Goal: Navigation & Orientation: Understand site structure

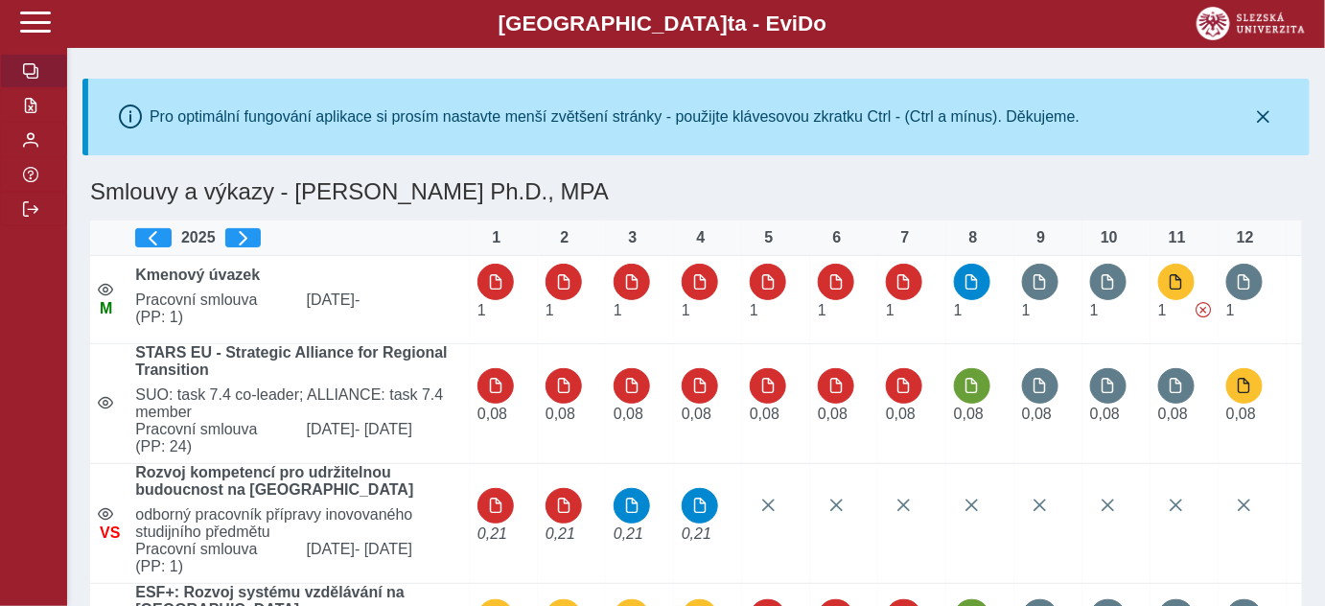
click at [796, 22] on b "Slezská univerzi t a - Evi D o" at bounding box center [663, 24] width 1210 height 25
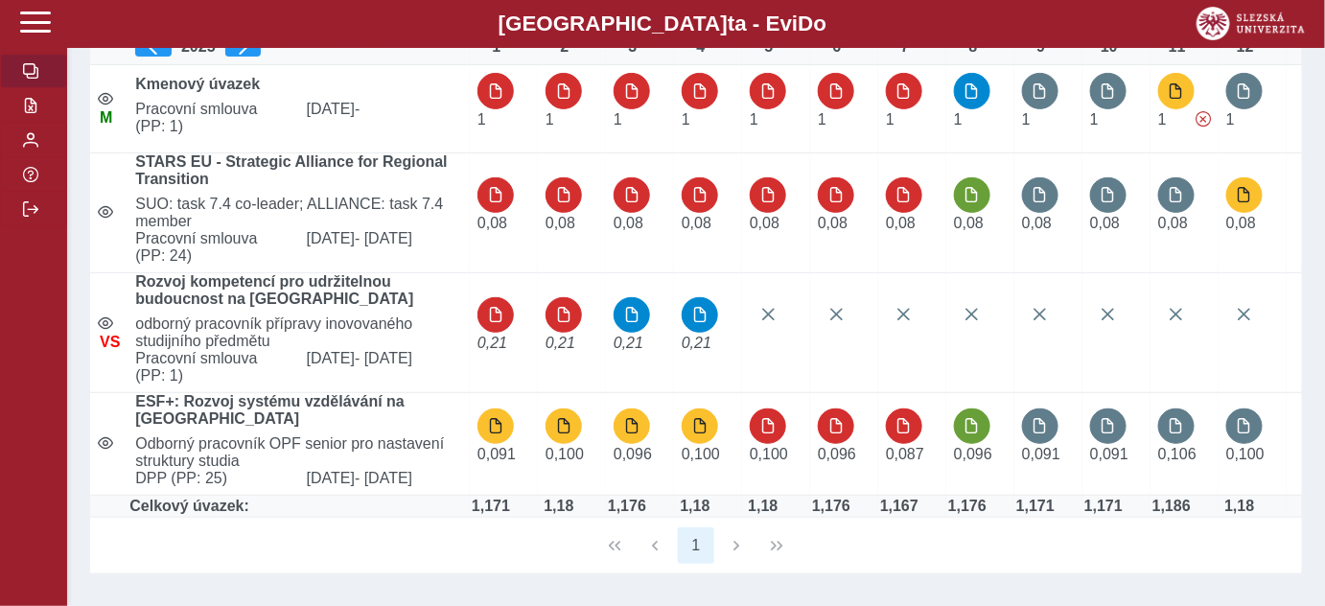
scroll to position [261, 0]
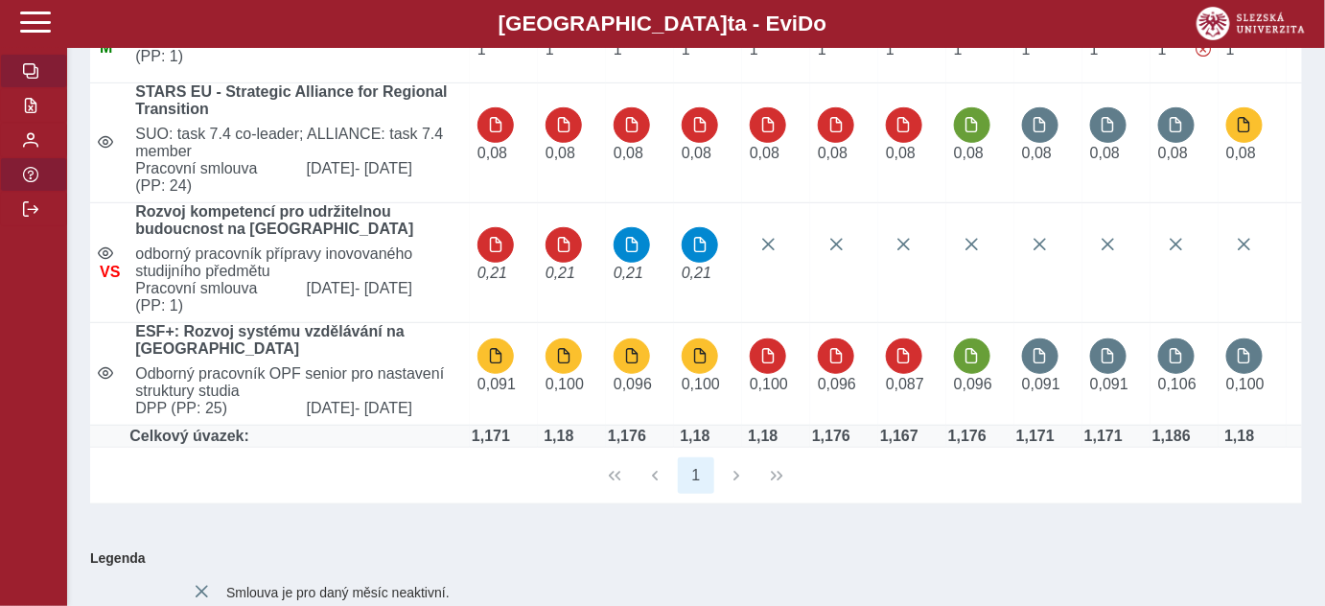
click at [27, 182] on span "button" at bounding box center [30, 174] width 15 height 15
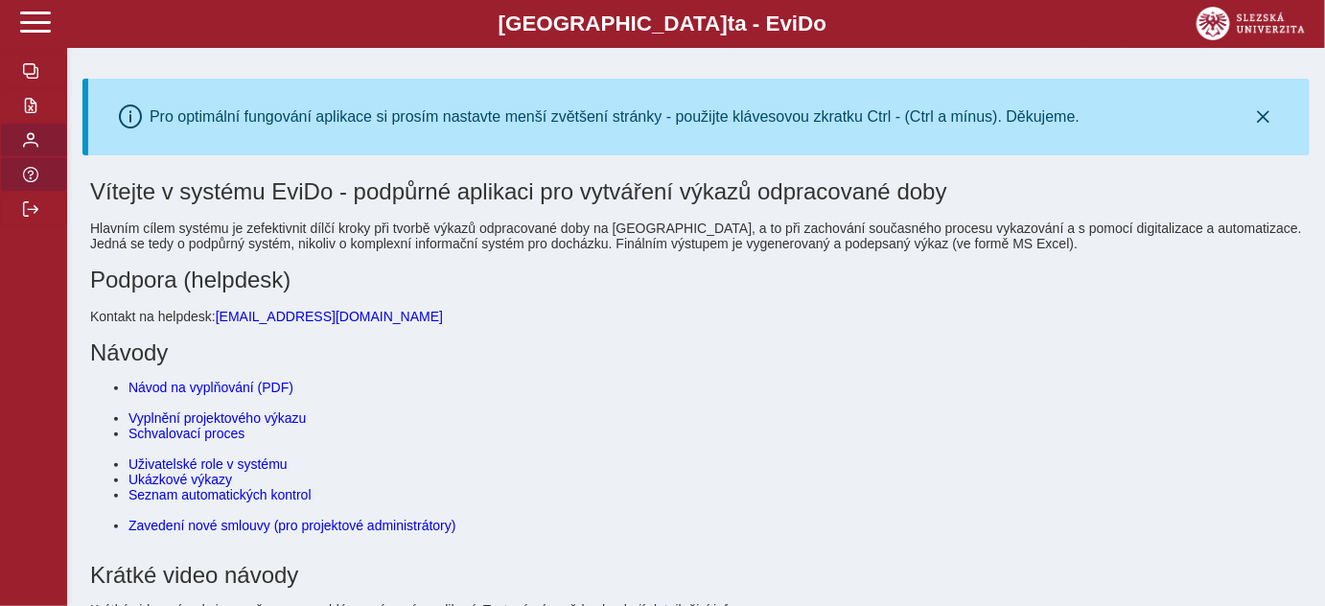
click at [28, 155] on button "button" at bounding box center [33, 140] width 67 height 35
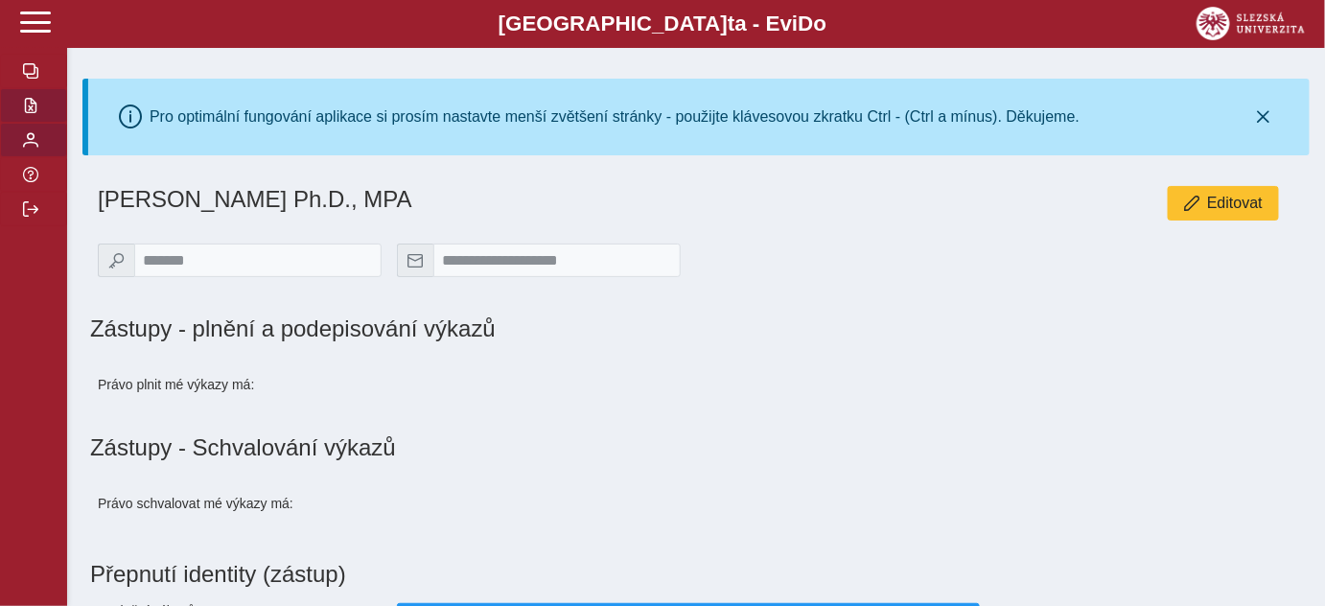
click at [28, 111] on span "button" at bounding box center [30, 105] width 15 height 15
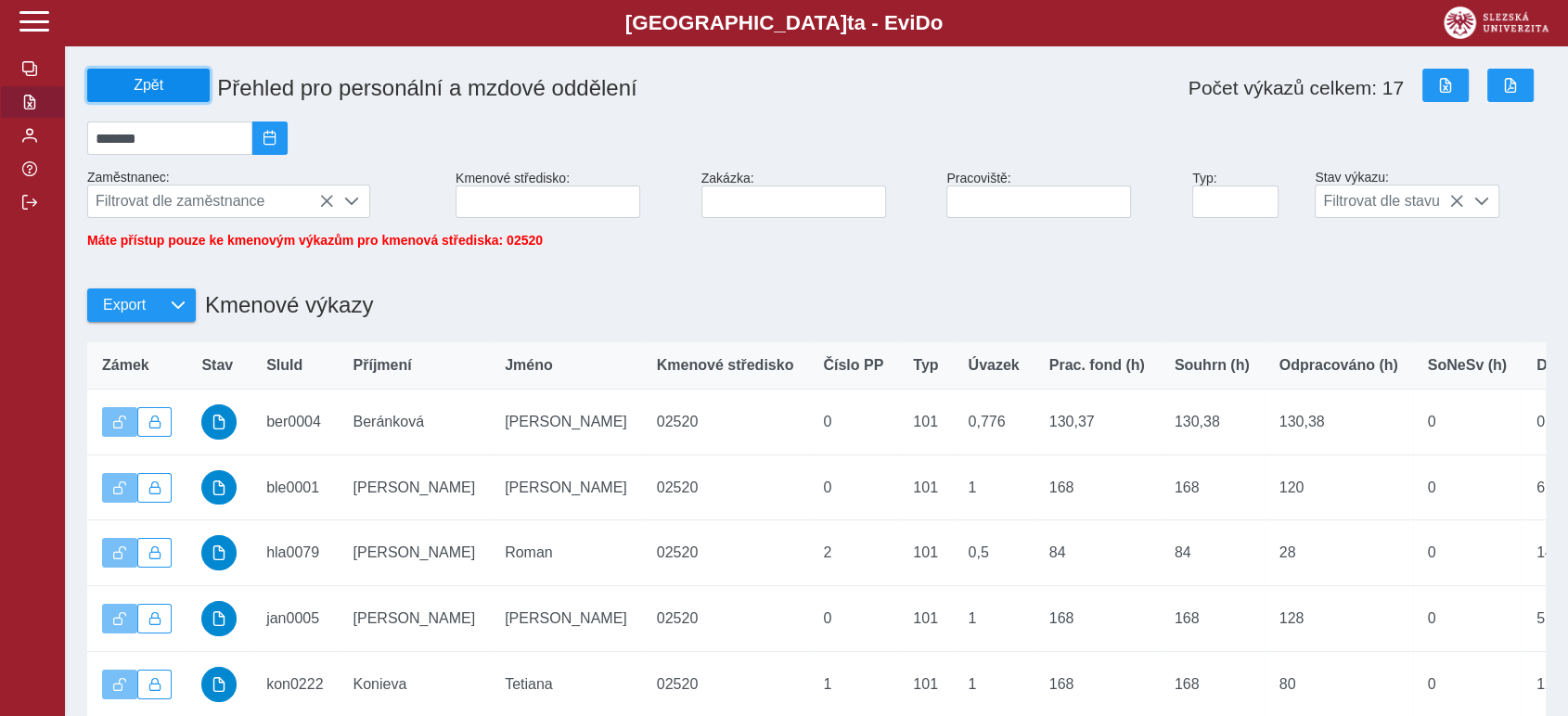
click at [147, 87] on span "Zpět" at bounding box center [148, 85] width 106 height 16
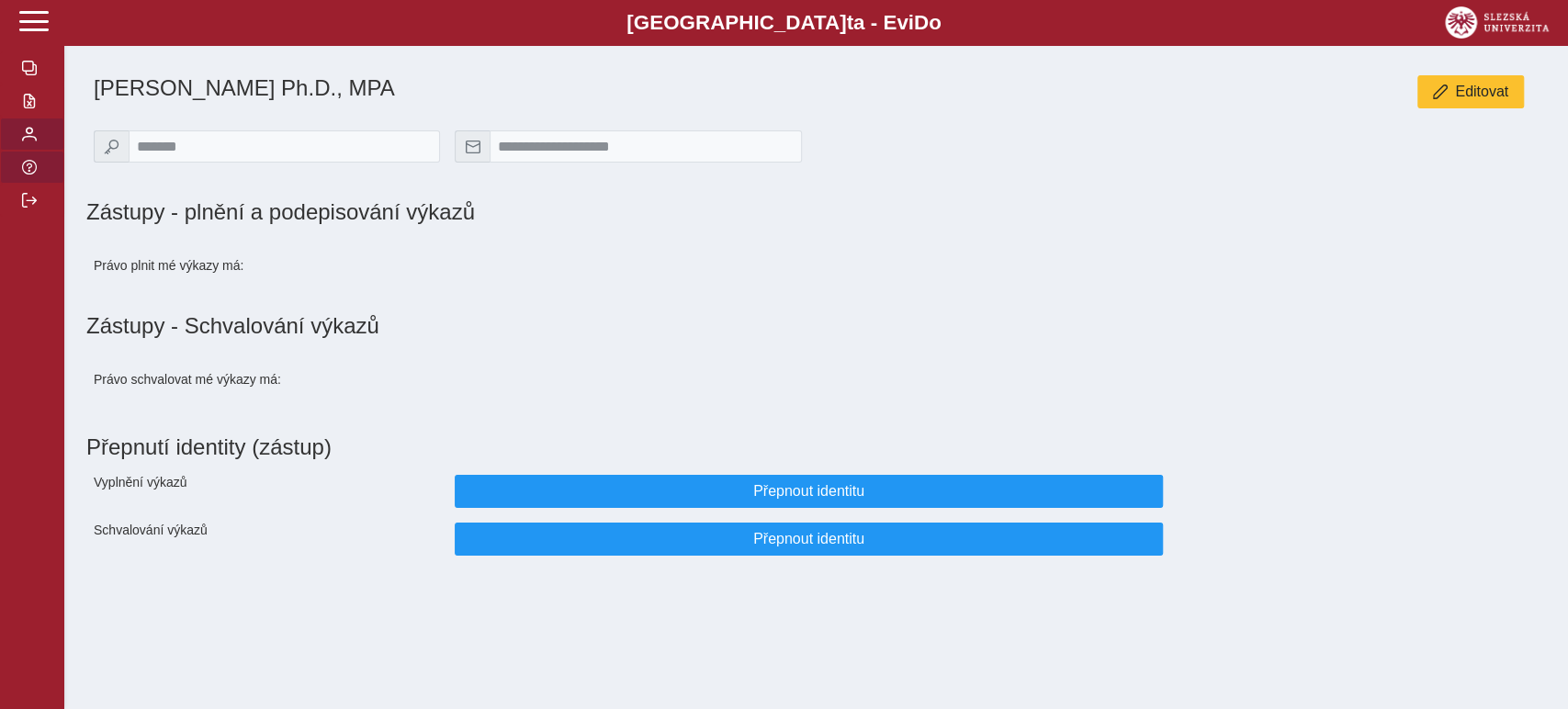
click at [34, 171] on span "button" at bounding box center [29, 167] width 14 height 14
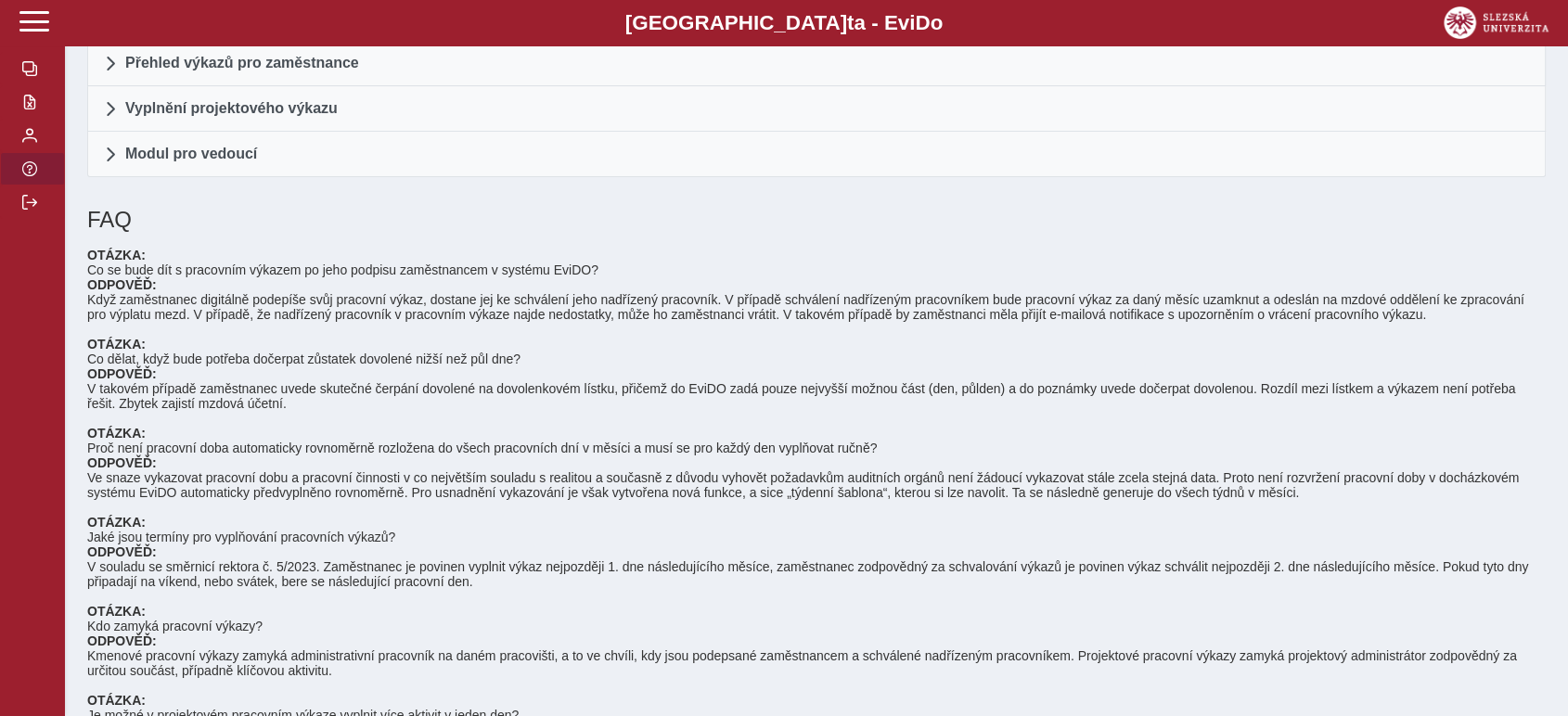
scroll to position [515, 0]
